Goal: Task Accomplishment & Management: Use online tool/utility

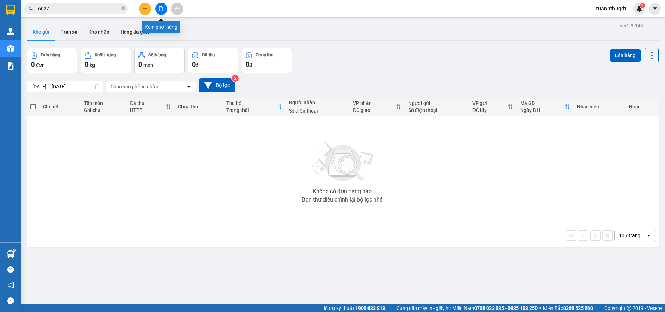
click at [160, 9] on icon "file-add" at bounding box center [161, 8] width 5 height 5
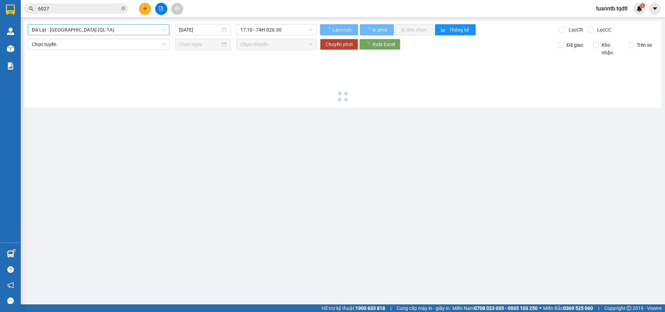
click at [102, 28] on span "Đà Lạt - [GEOGRAPHIC_DATA] (QL 1A)" at bounding box center [98, 30] width 133 height 10
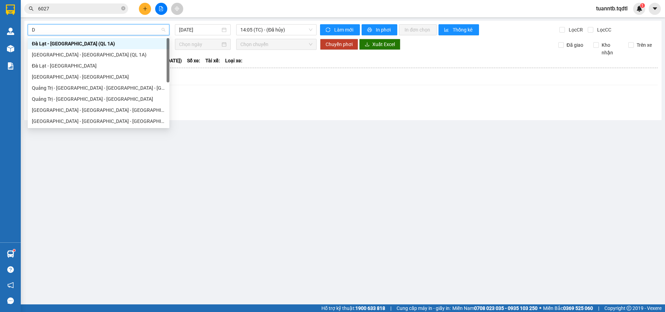
type input "DA"
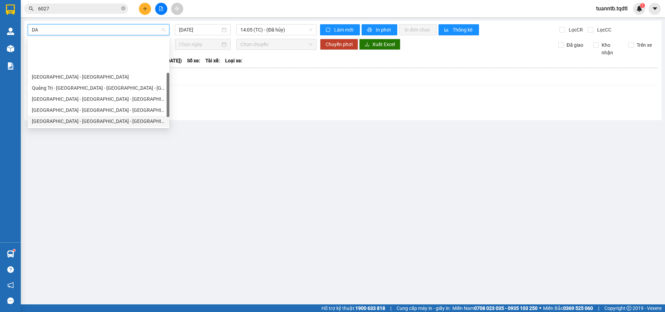
scroll to position [44, 0]
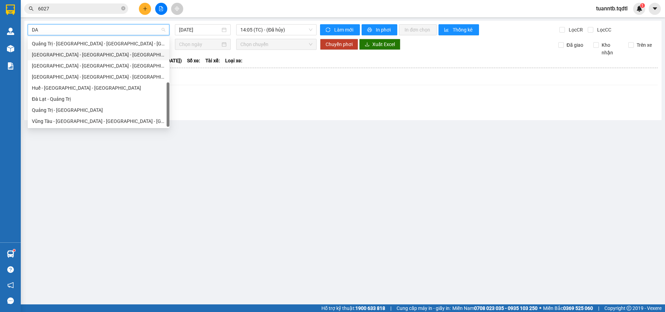
click at [64, 56] on div "[GEOGRAPHIC_DATA] - [GEOGRAPHIC_DATA] - [GEOGRAPHIC_DATA]" at bounding box center [98, 55] width 133 height 8
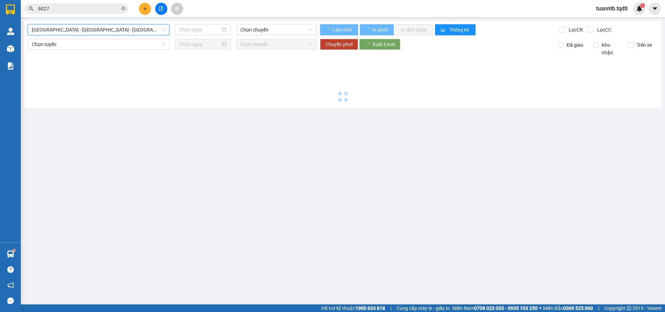
type input "[DATE]"
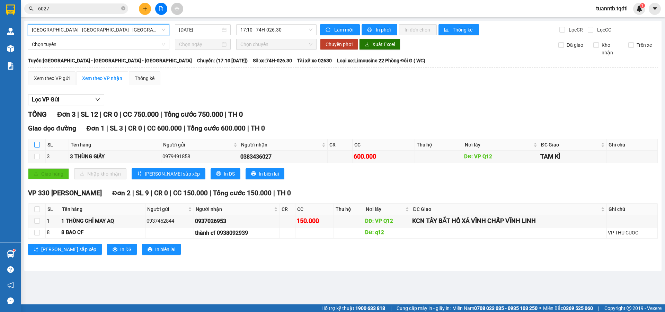
click at [34, 143] on input "checkbox" at bounding box center [37, 145] width 6 height 6
checkbox input "true"
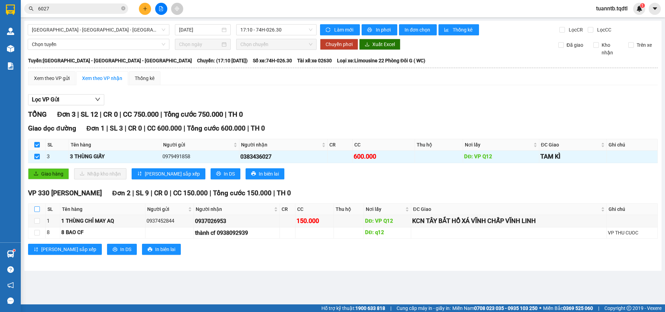
click at [35, 209] on input "checkbox" at bounding box center [37, 209] width 6 height 6
checkbox input "true"
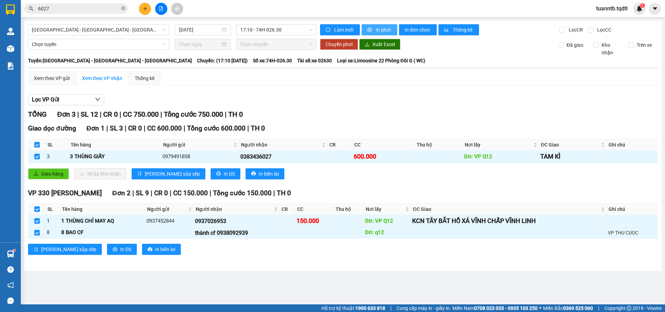
click at [384, 31] on span "In phơi" at bounding box center [384, 30] width 16 height 8
click at [380, 30] on span "In phơi" at bounding box center [384, 30] width 16 height 8
click at [377, 31] on span "In phơi" at bounding box center [384, 30] width 16 height 8
click at [377, 26] on span "In phơi" at bounding box center [384, 30] width 16 height 8
click at [380, 29] on span "In phơi" at bounding box center [384, 30] width 16 height 8
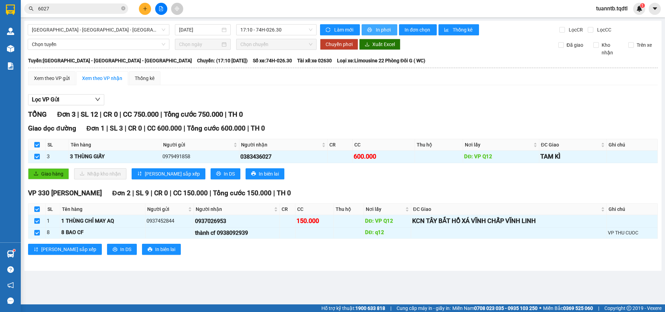
click at [378, 28] on span "In phơi" at bounding box center [384, 30] width 16 height 8
click at [376, 28] on span "In phơi" at bounding box center [384, 30] width 16 height 8
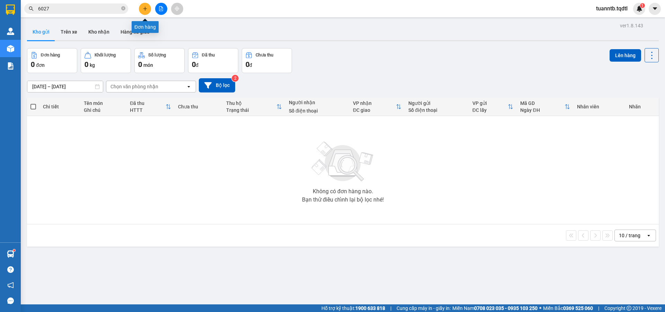
click at [147, 8] on icon "plus" at bounding box center [145, 8] width 5 height 5
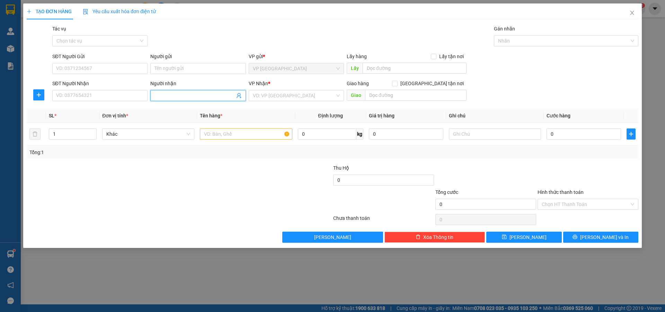
click at [186, 93] on input "Người nhận" at bounding box center [194, 96] width 80 height 8
type input "Dũng Hồ Xá"
click at [186, 109] on div "Dũng Hồ Xá - 0964919468" at bounding box center [197, 110] width 87 height 8
type input "0964919468"
type input "Dũng Hồ Xá"
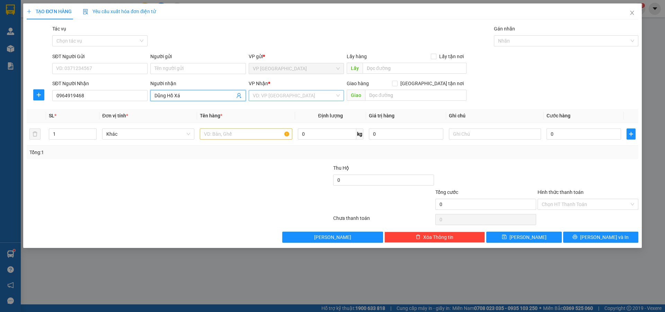
click at [289, 91] on input "search" at bounding box center [294, 95] width 82 height 10
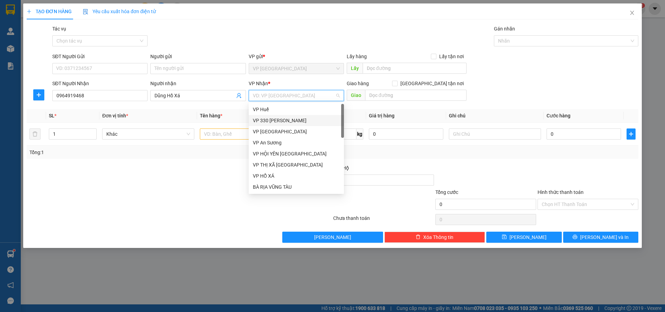
click at [288, 122] on div "VP 330 [PERSON_NAME]" at bounding box center [296, 121] width 87 height 8
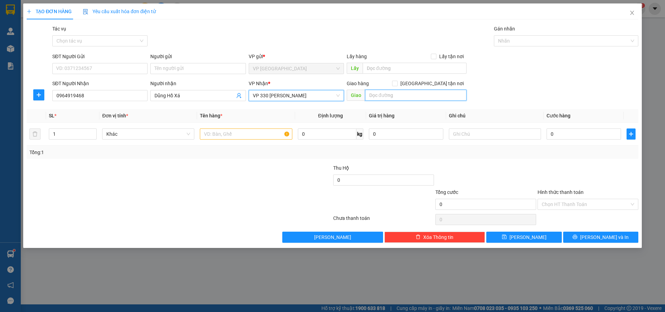
click at [376, 96] on input "text" at bounding box center [415, 95] width 101 height 11
type input "HỒ XÁ"
click at [252, 138] on input "text" at bounding box center [246, 133] width 92 height 11
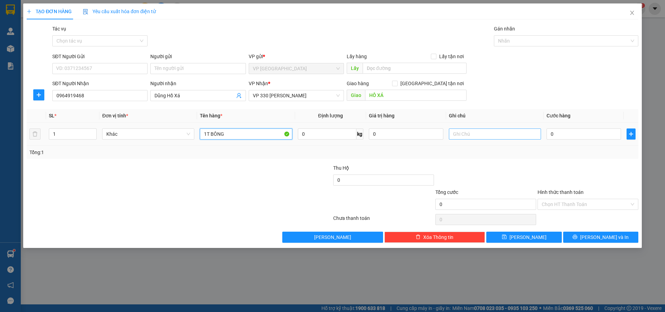
type input "1T BÔNG"
click at [469, 135] on input "text" at bounding box center [495, 133] width 92 height 11
type input "CC"
click at [569, 139] on input "0" at bounding box center [583, 133] width 74 height 11
type input "2"
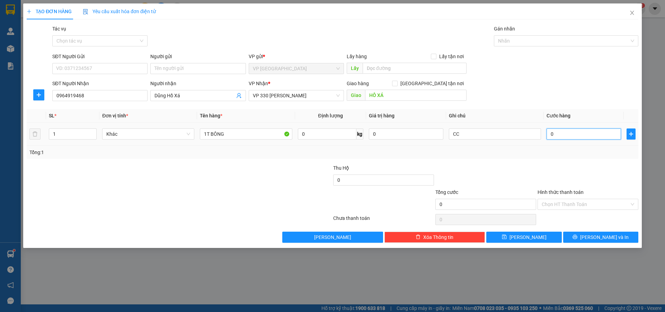
type input "2"
type input "20"
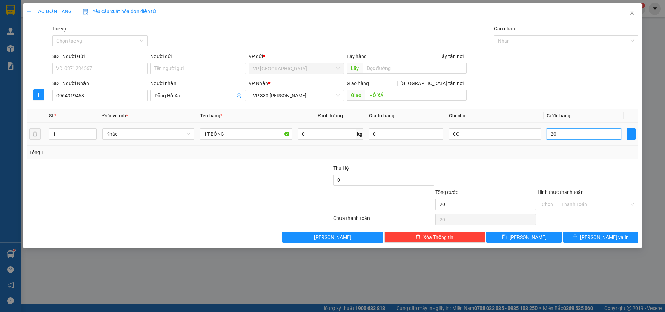
type input "200"
type input "2.000"
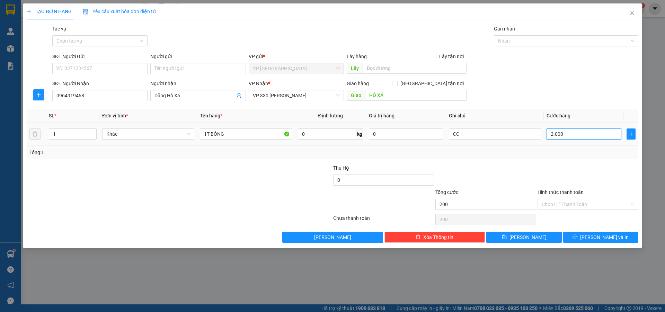
type input "2.000"
type input "20.000"
type input "200.000"
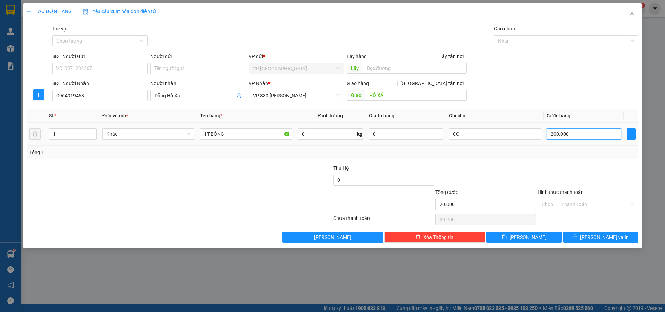
type input "200.000"
click at [506, 234] on icon "save" at bounding box center [504, 236] width 5 height 5
type input "0"
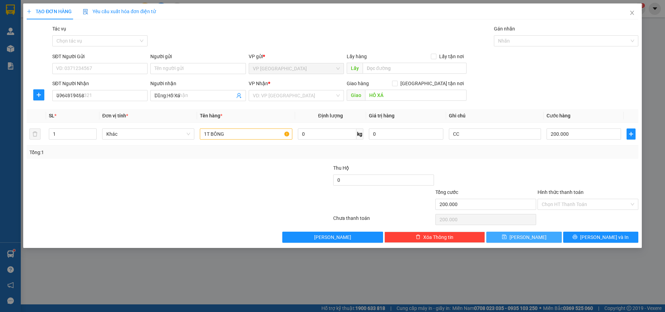
type input "0"
click at [636, 12] on span "Close" at bounding box center [631, 12] width 19 height 19
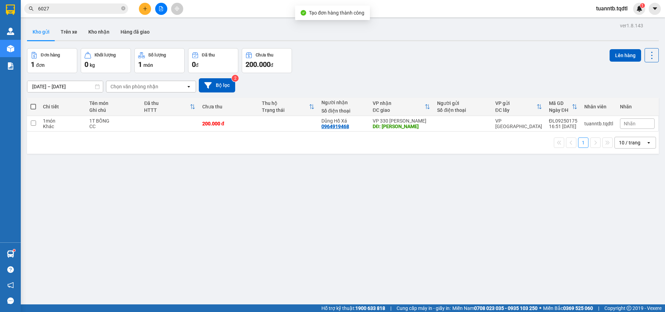
click at [33, 107] on span at bounding box center [33, 107] width 6 height 6
click at [33, 103] on input "checkbox" at bounding box center [33, 103] width 0 height 0
checkbox input "true"
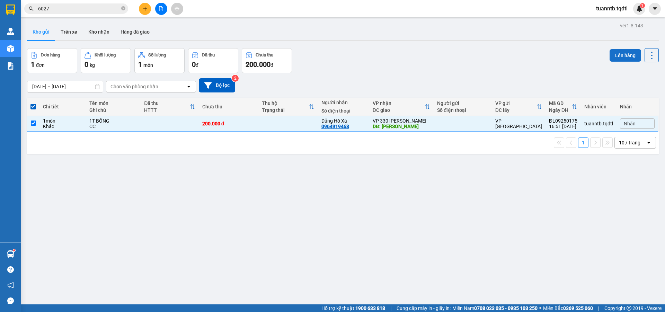
click at [627, 54] on button "Lên hàng" at bounding box center [624, 55] width 31 height 12
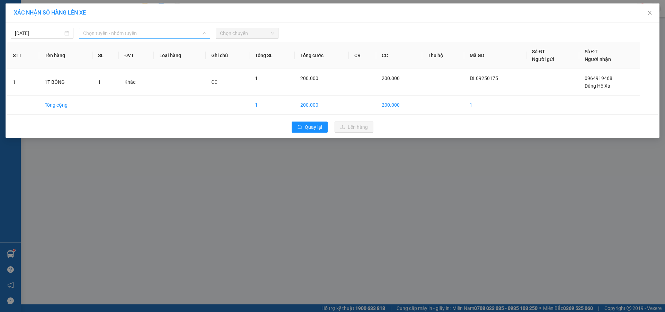
click at [155, 35] on span "Chọn tuyến - nhóm tuyến" at bounding box center [144, 33] width 123 height 10
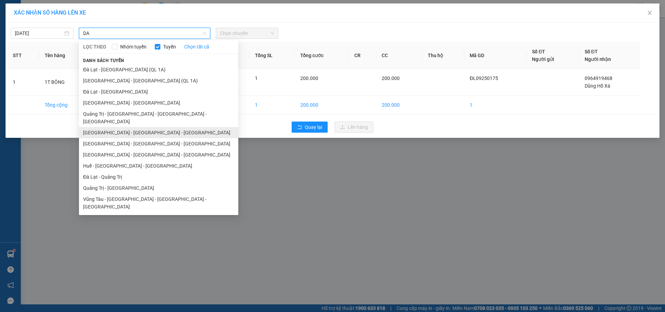
type input "DA"
click at [119, 127] on li "[GEOGRAPHIC_DATA] - [GEOGRAPHIC_DATA] - [GEOGRAPHIC_DATA]" at bounding box center [158, 132] width 159 height 11
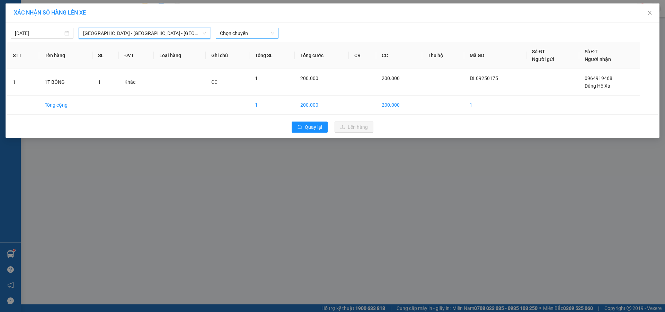
click at [239, 35] on span "Chọn chuyến" at bounding box center [247, 33] width 54 height 10
click at [252, 55] on div "17:10 - 74H-026.30" at bounding box center [247, 58] width 54 height 8
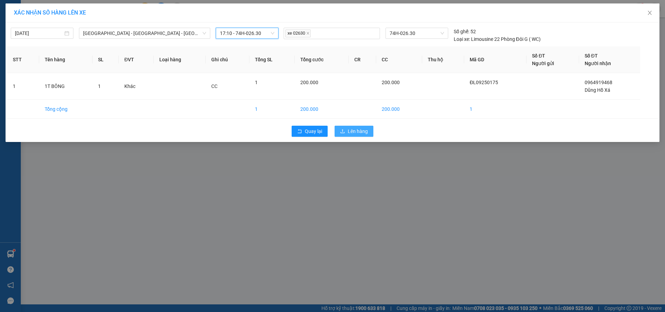
click at [362, 131] on span "Lên hàng" at bounding box center [358, 131] width 20 height 8
